Goal: Book appointment/travel/reservation

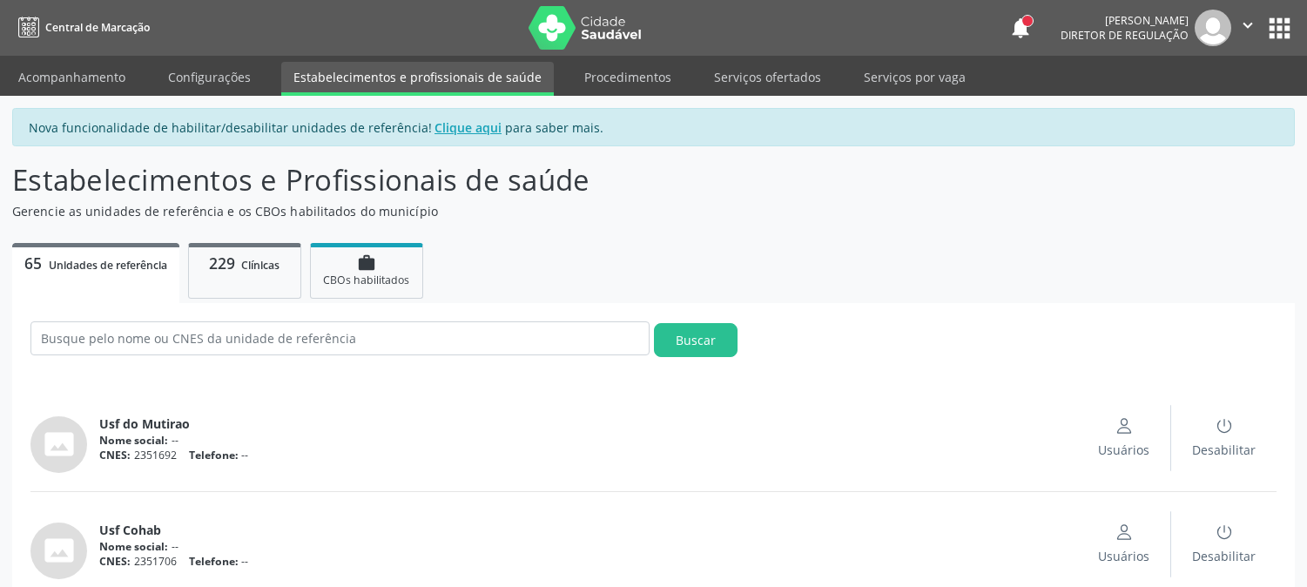
click at [68, 71] on link "Acompanhamento" at bounding box center [72, 77] width 132 height 30
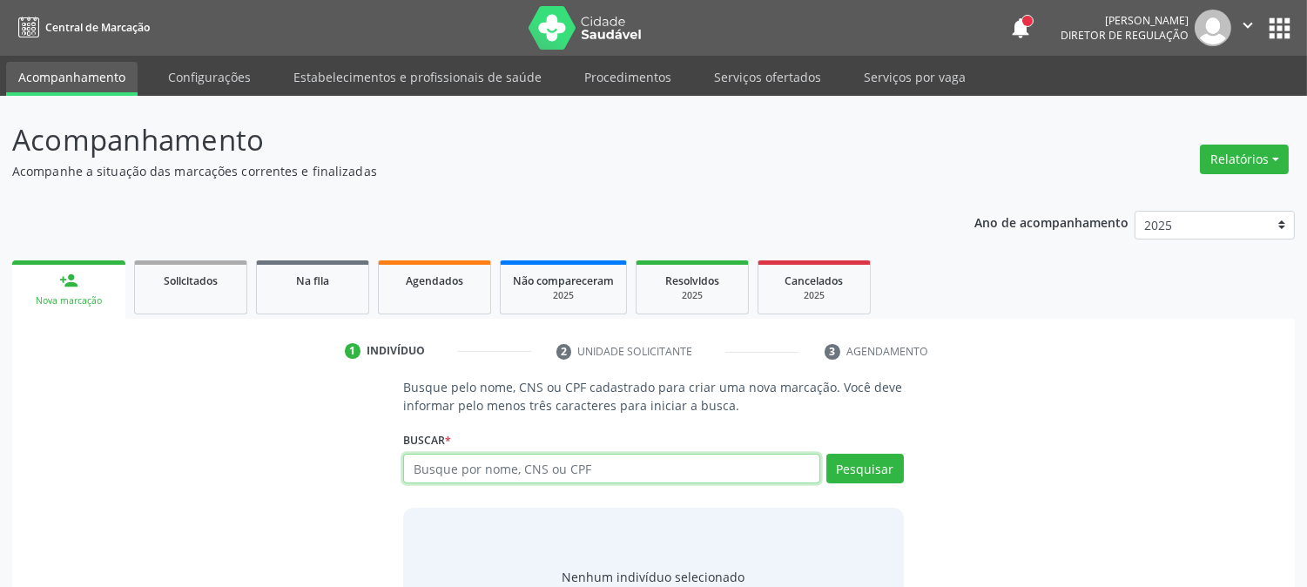
click at [546, 470] on input "text" at bounding box center [611, 469] width 416 height 30
type input "riosa rib"
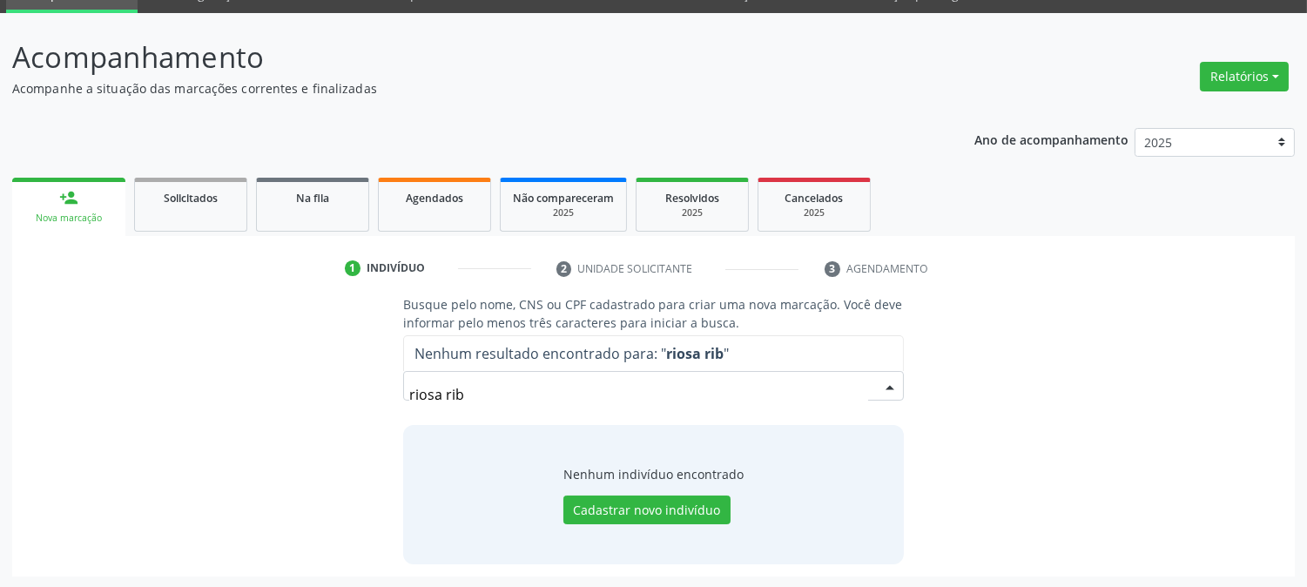
drag, startPoint x: 483, startPoint y: 398, endPoint x: 353, endPoint y: 398, distance: 129.8
click at [353, 398] on div "Busque pelo nome, CNS ou CPF cadastrado para criar uma nova marcação. Você deve…" at bounding box center [653, 429] width 1259 height 268
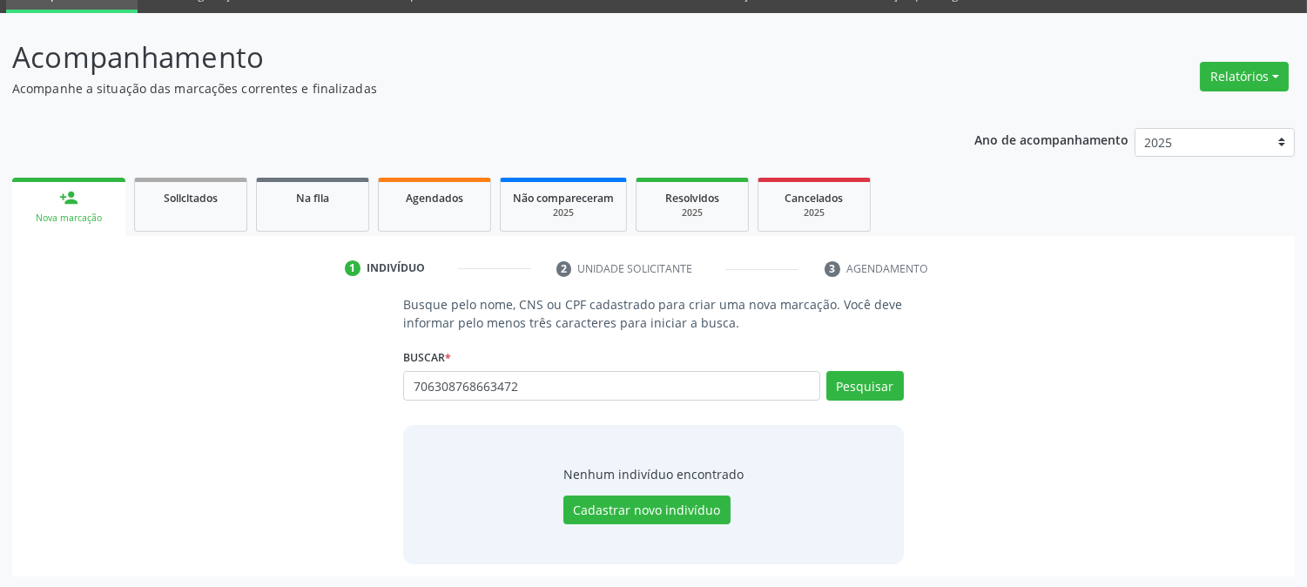
type input "706308768663472"
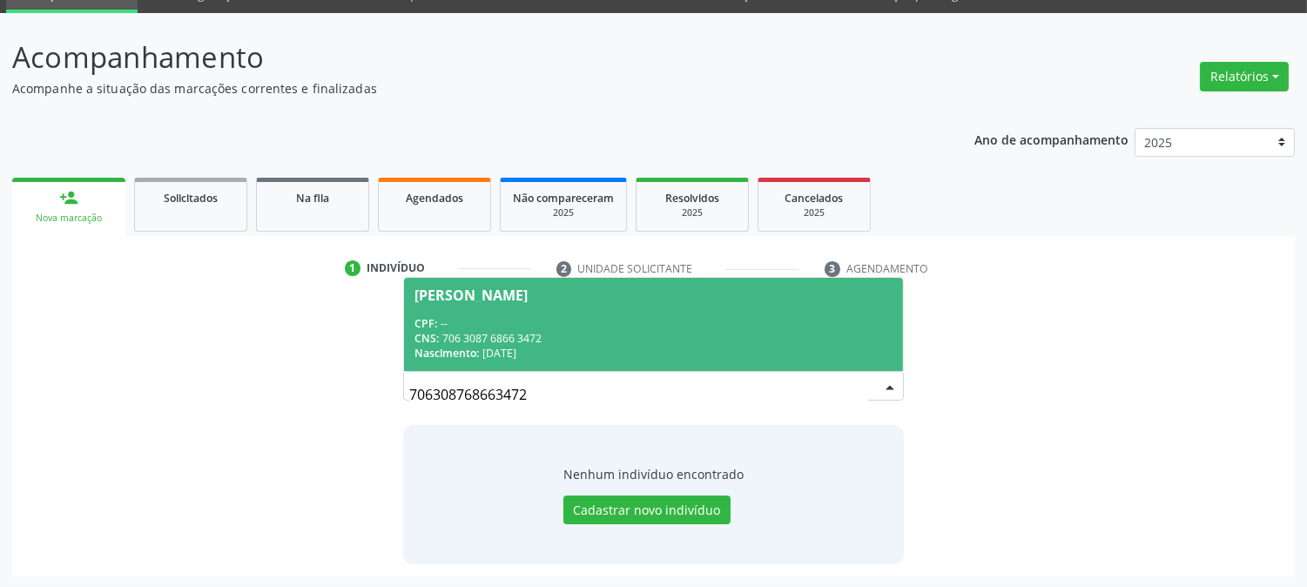
click at [615, 336] on div "CNS: 706 3087 6866 3472" at bounding box center [653, 338] width 477 height 15
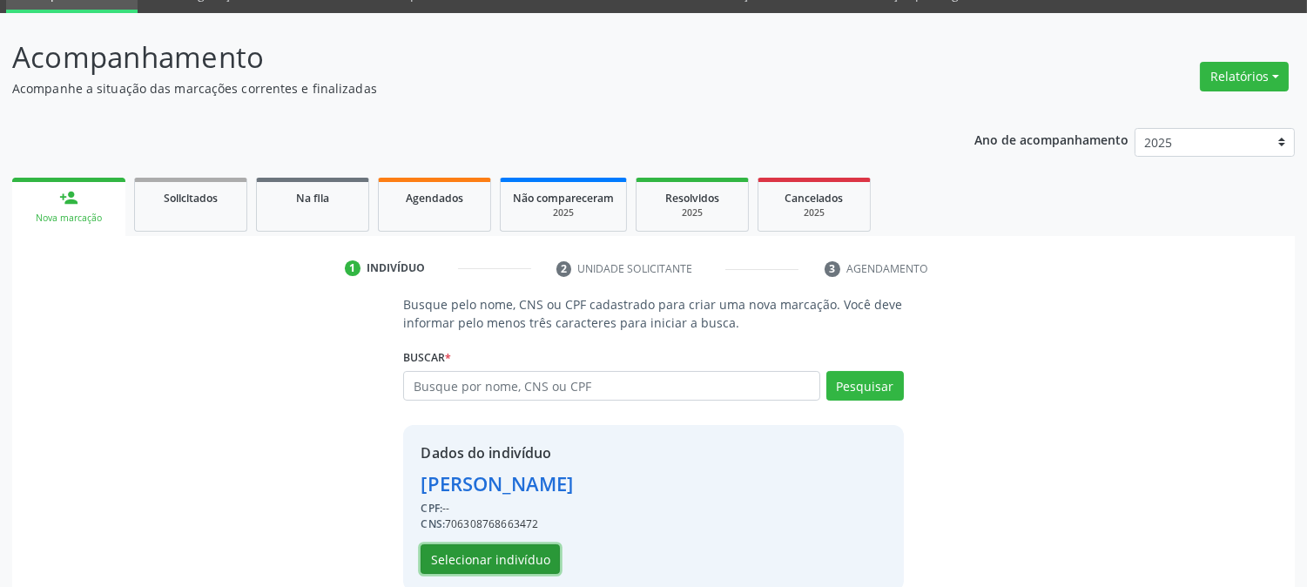
click at [519, 555] on button "Selecionar indivíduo" at bounding box center [490, 559] width 139 height 30
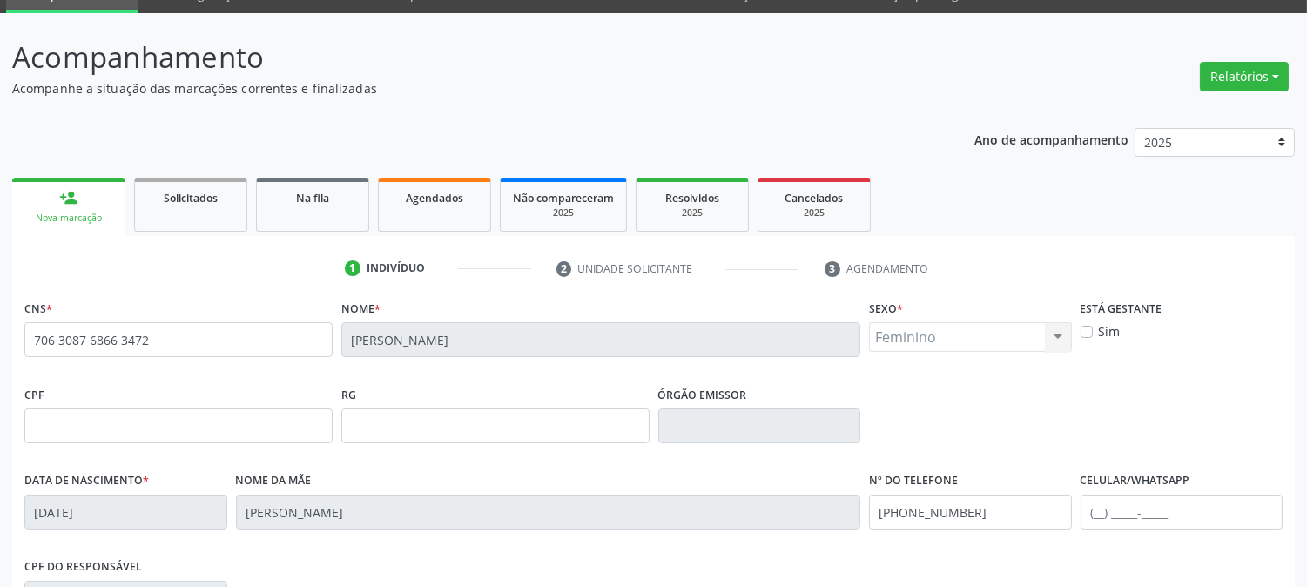
scroll to position [355, 0]
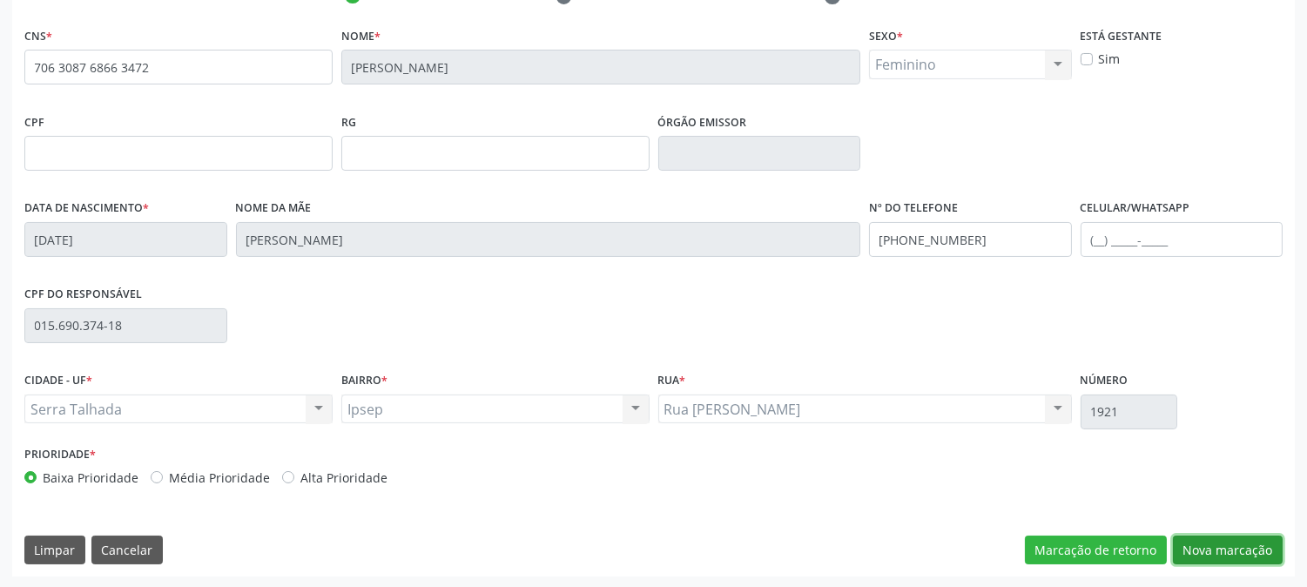
click at [1192, 543] on button "Nova marcação" at bounding box center [1228, 551] width 110 height 30
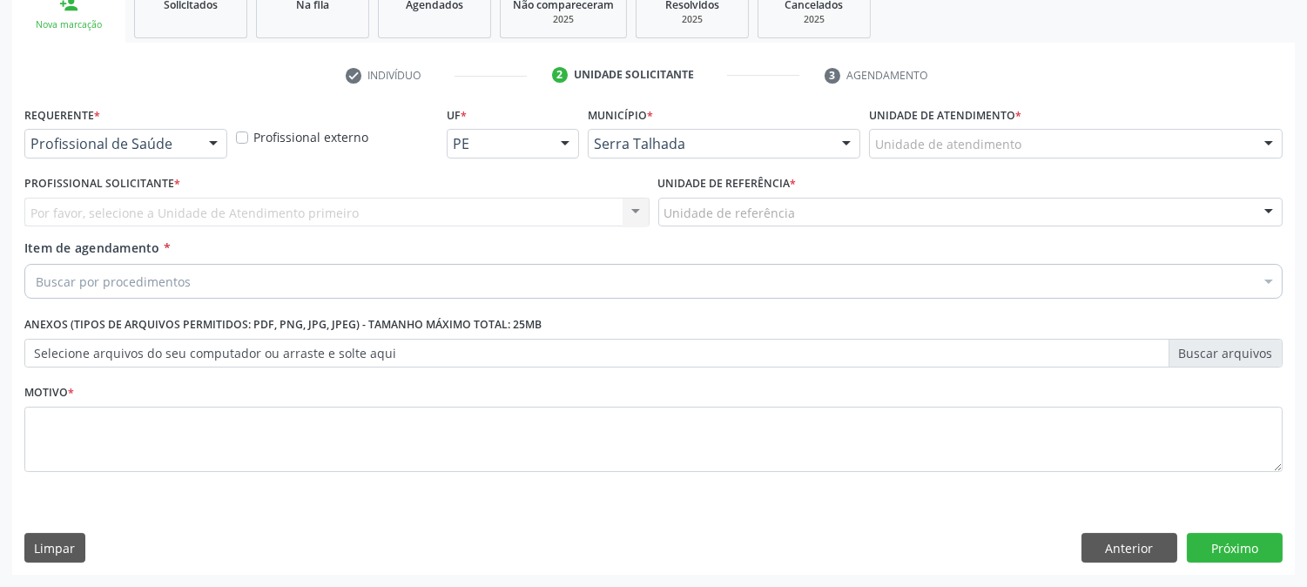
scroll to position [275, 0]
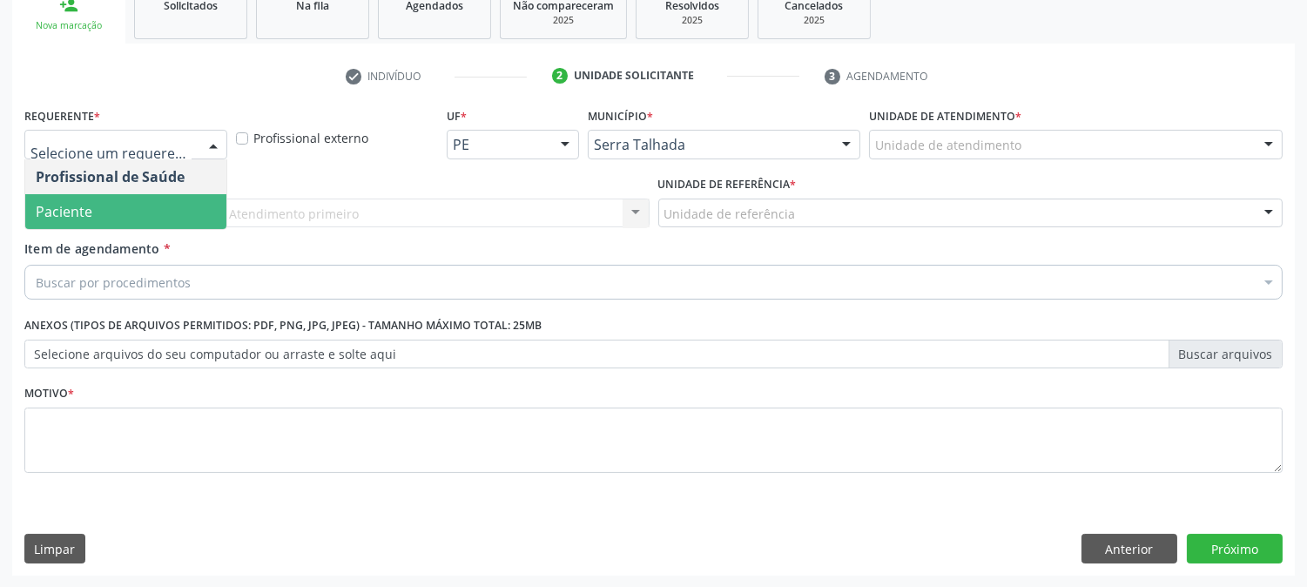
click at [98, 200] on span "Paciente" at bounding box center [125, 211] width 201 height 35
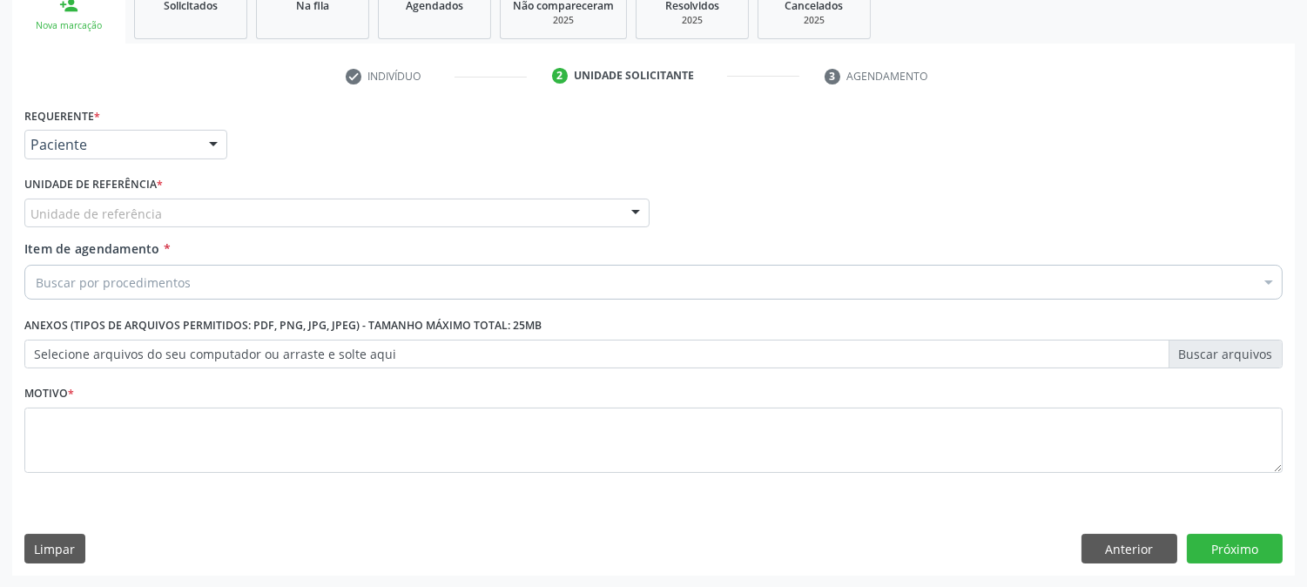
click at [98, 200] on div "Unidade de referência" at bounding box center [336, 214] width 625 height 30
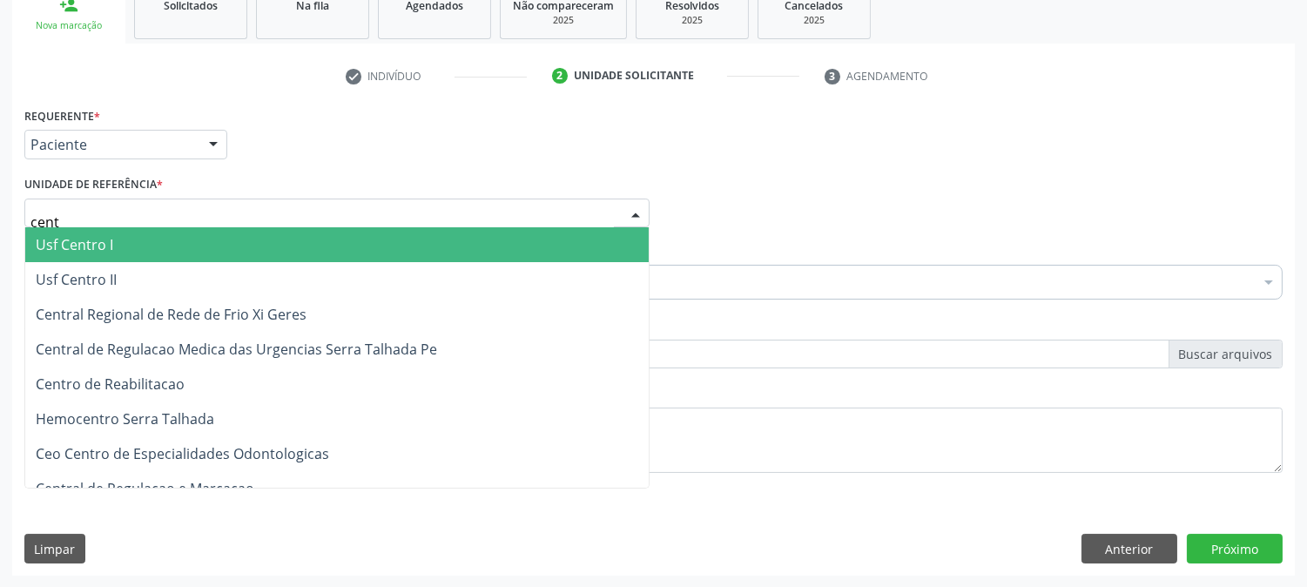
type input "centr"
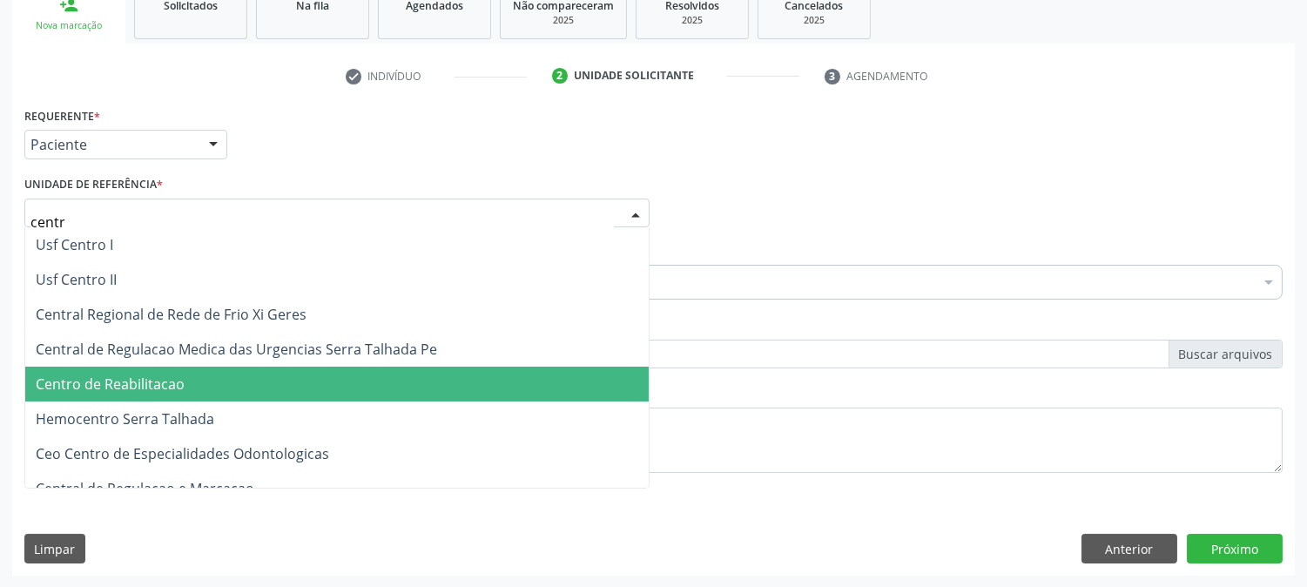
click at [157, 395] on span "Centro de Reabilitacao" at bounding box center [337, 384] width 624 height 35
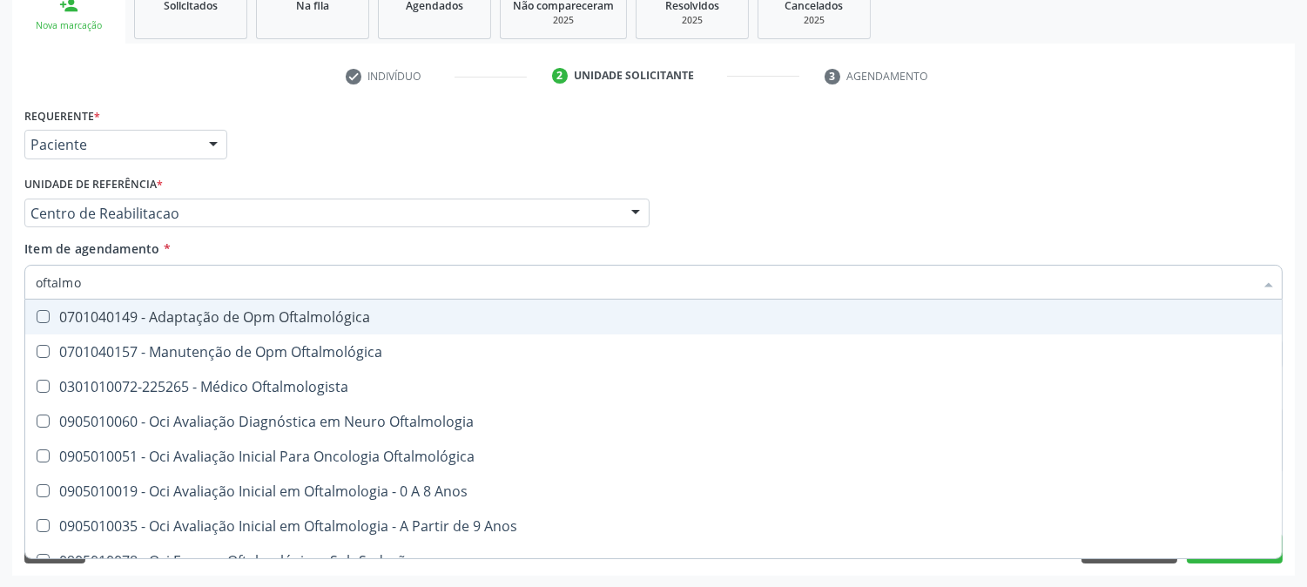
type input "oftalmol"
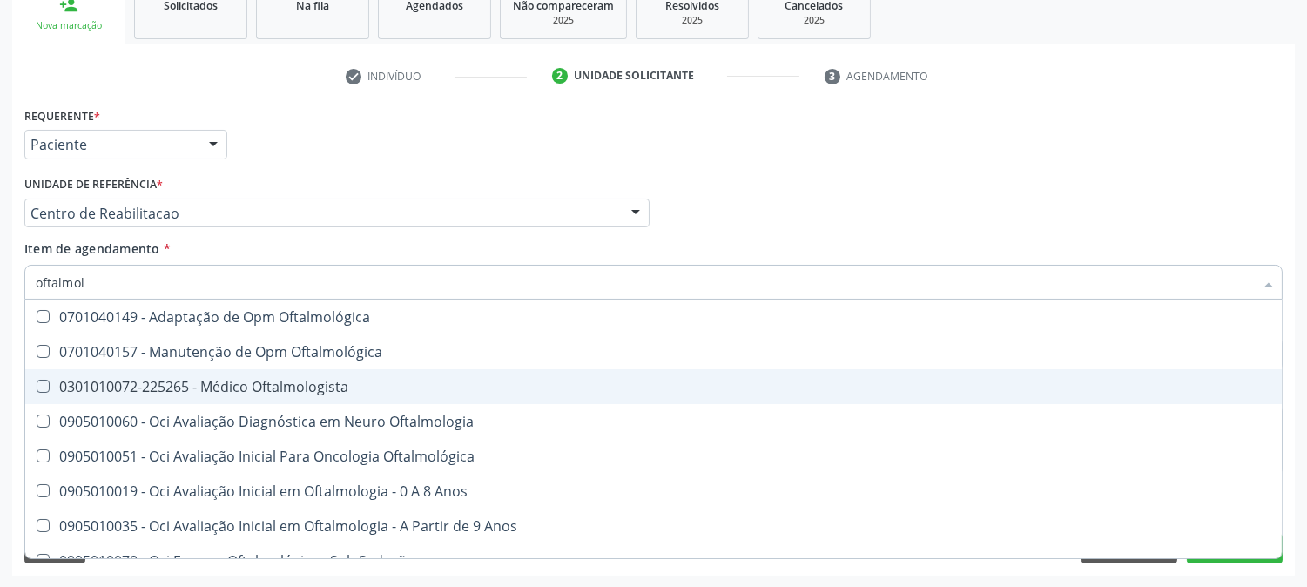
click at [148, 383] on div "0301010072-225265 - Médico Oftalmologista" at bounding box center [654, 387] width 1236 height 14
checkbox Oftalmologista "true"
click at [0, 361] on div "Acompanhamento Acompanhe a situação das marcações correntes e finalizadas Relat…" at bounding box center [653, 204] width 1307 height 767
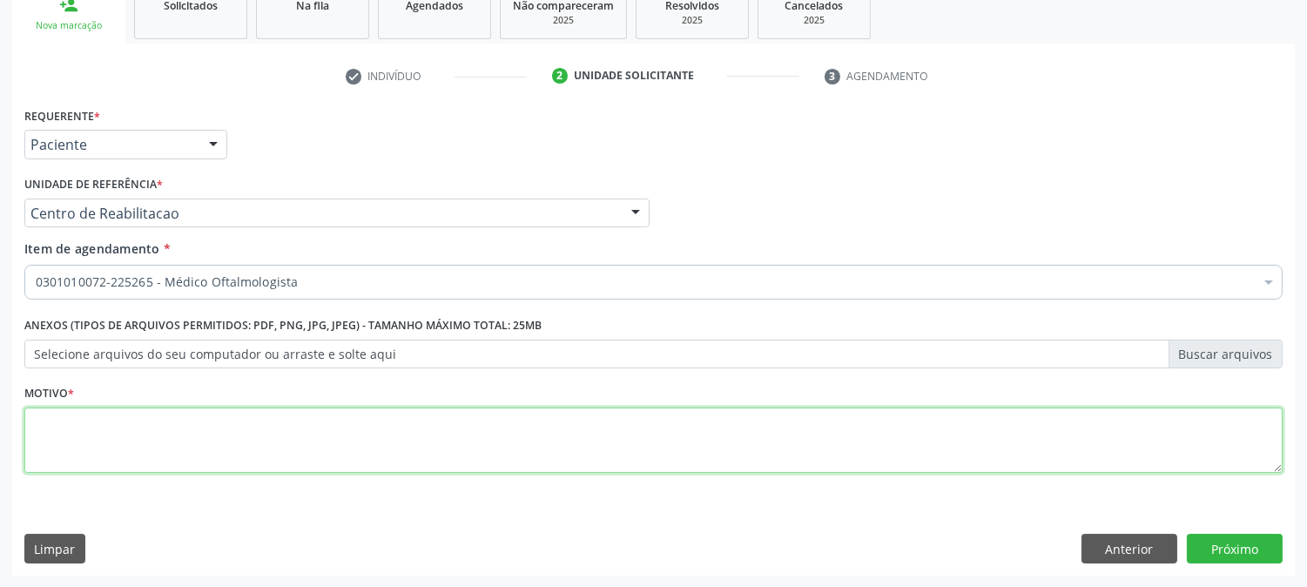
click at [53, 429] on textarea at bounding box center [653, 441] width 1259 height 66
type textarea "."
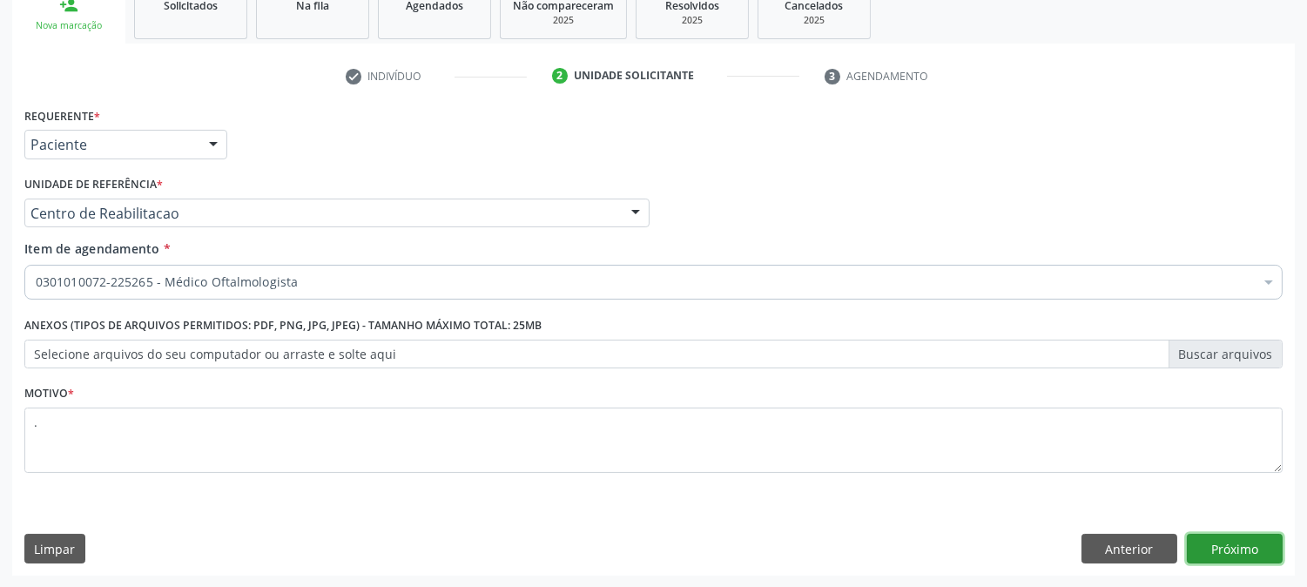
click at [1252, 551] on button "Próximo" at bounding box center [1235, 549] width 96 height 30
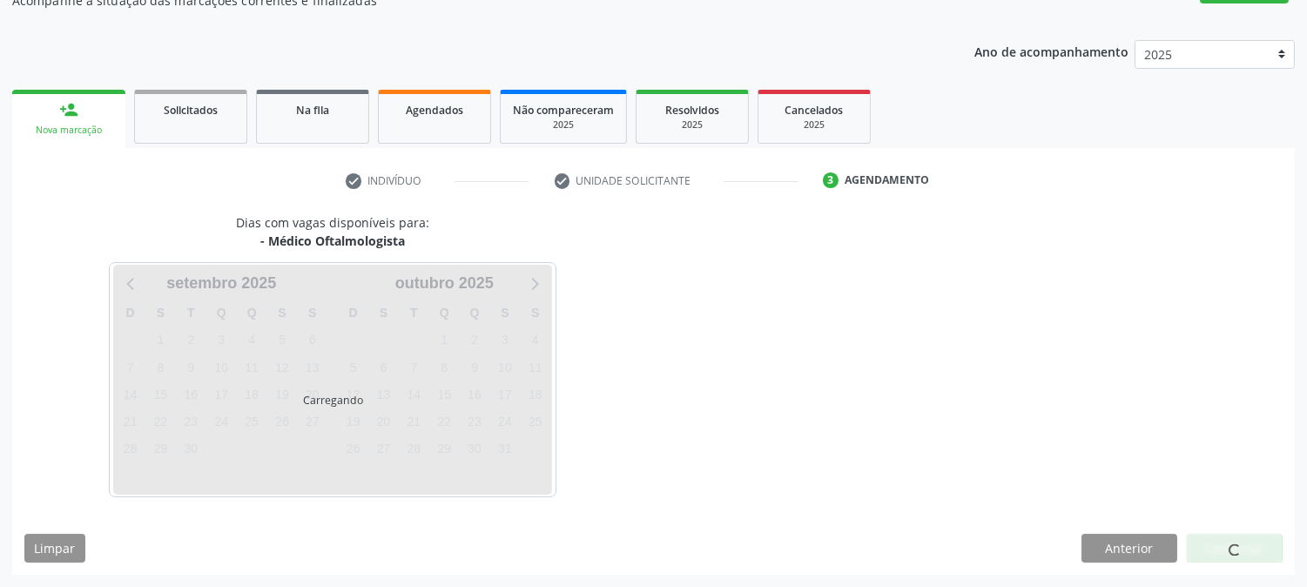
scroll to position [170, 0]
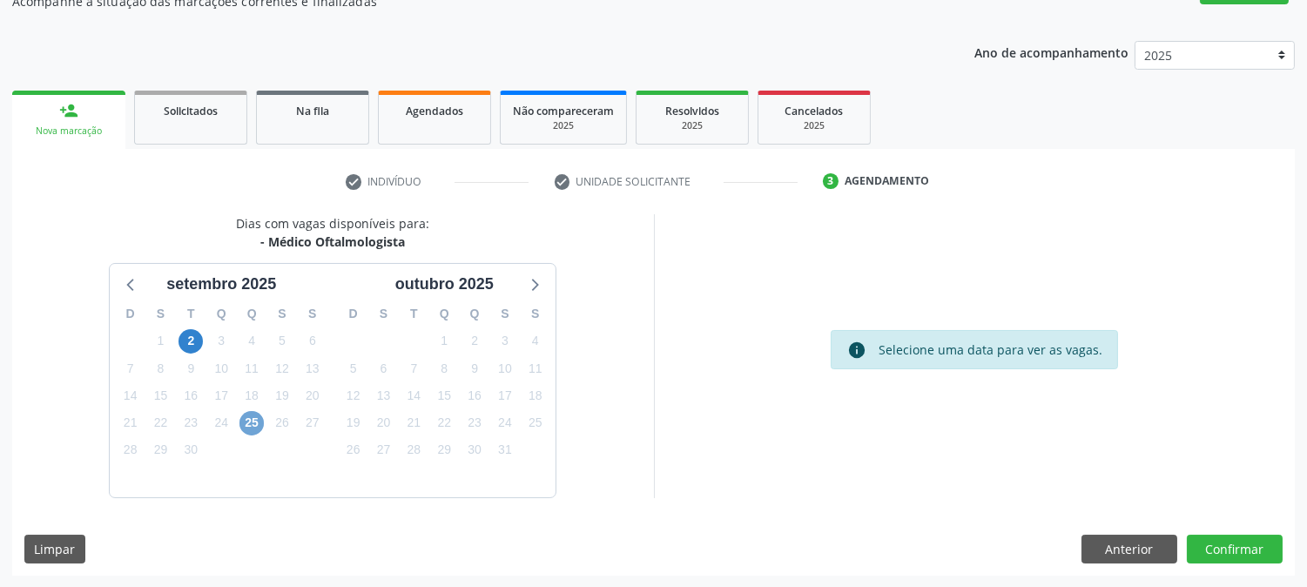
click at [250, 416] on span "25" at bounding box center [252, 423] width 24 height 24
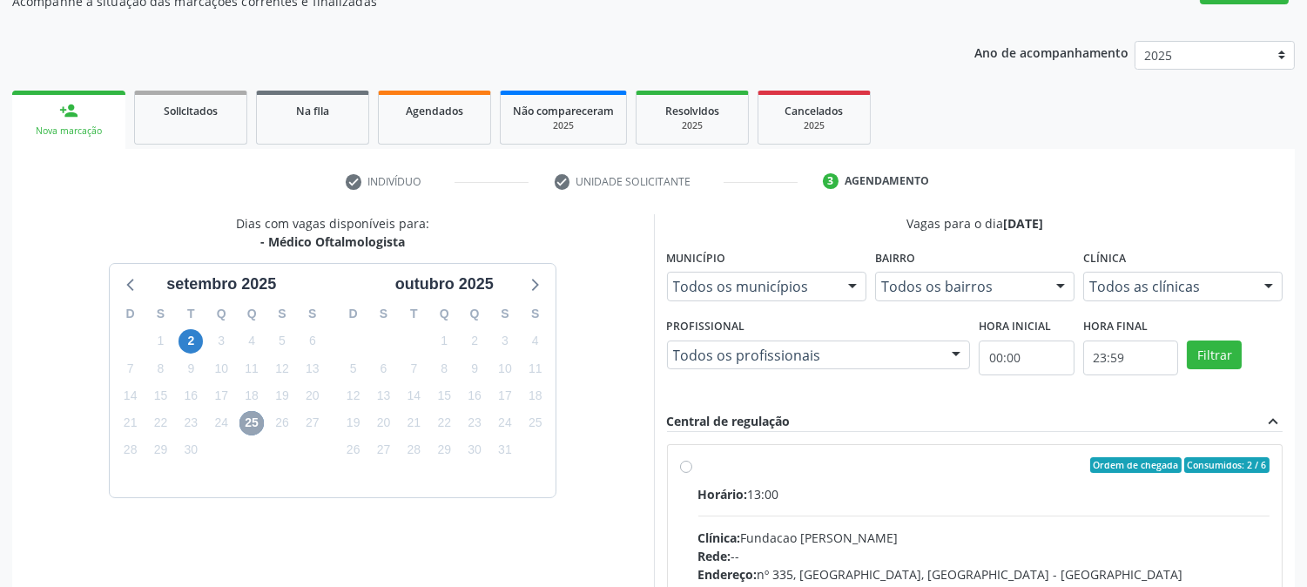
scroll to position [453, 0]
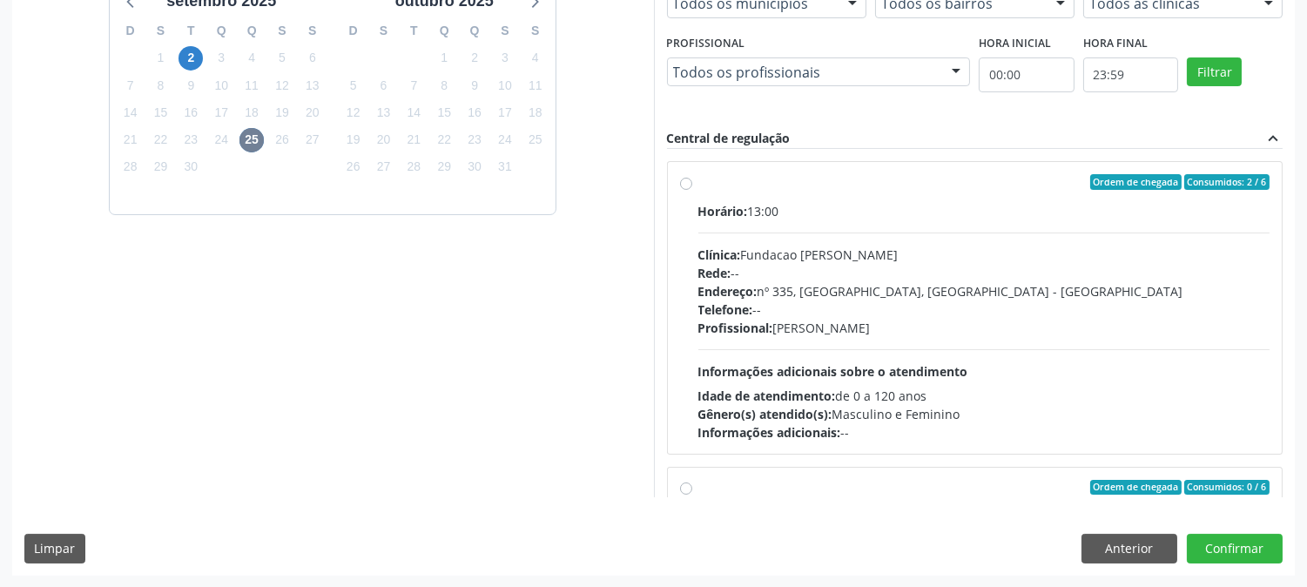
click at [817, 309] on div "Telefone: --" at bounding box center [985, 310] width 572 height 18
click at [693, 190] on input "Ordem de chegada Consumidos: 2 / 6 Horário: 13:00 Clínica: Fundacao [PERSON_NAM…" at bounding box center [686, 182] width 12 height 16
radio input "true"
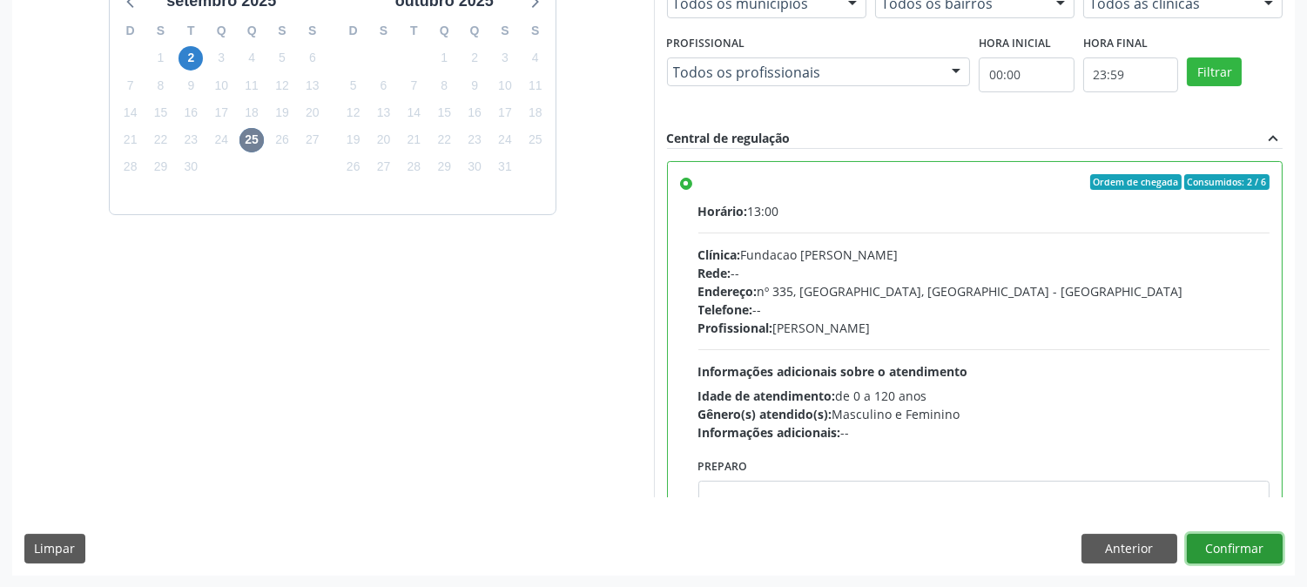
click at [1256, 557] on button "Confirmar" at bounding box center [1235, 549] width 96 height 30
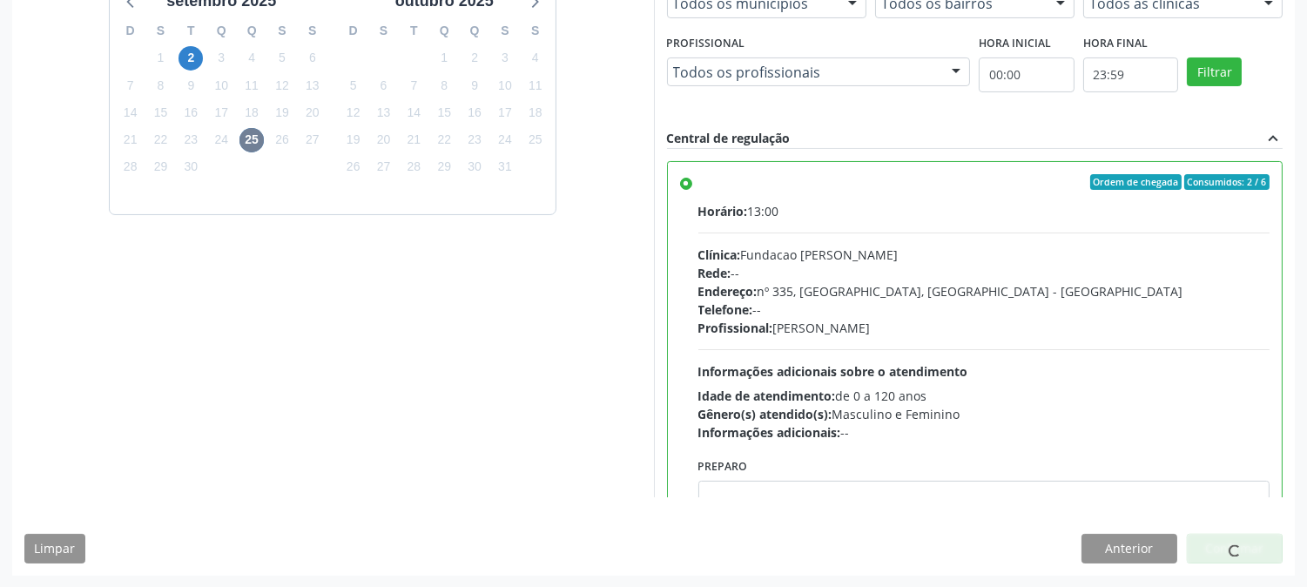
scroll to position [0, 0]
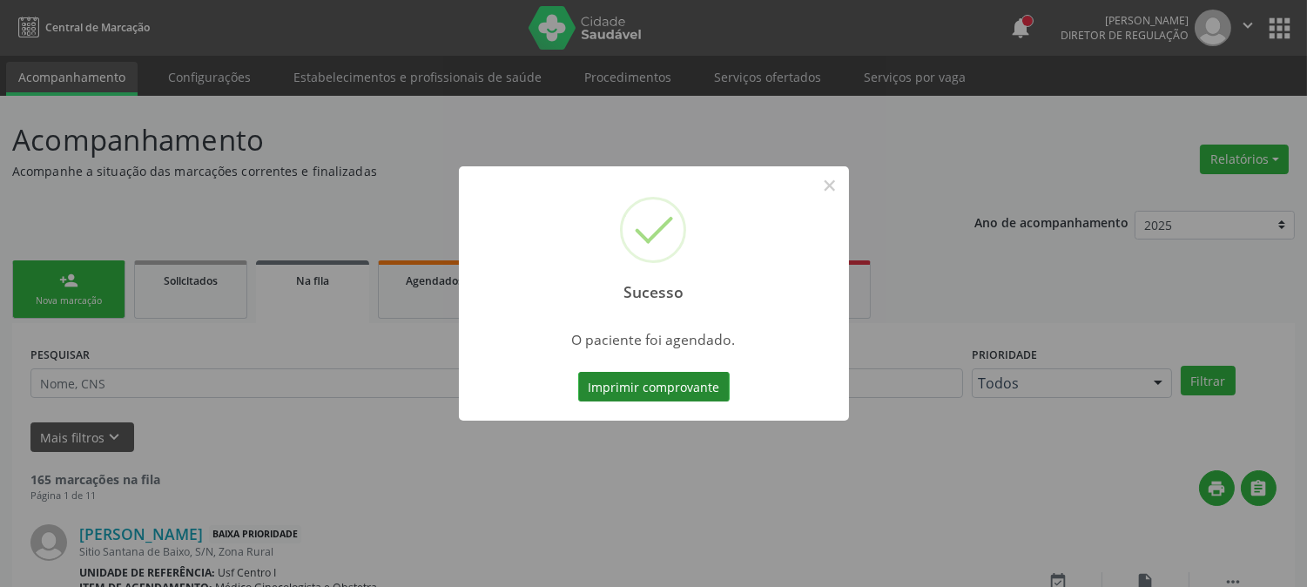
click at [648, 397] on button "Imprimir comprovante" at bounding box center [654, 387] width 152 height 30
